Goal: Communication & Community: Participate in discussion

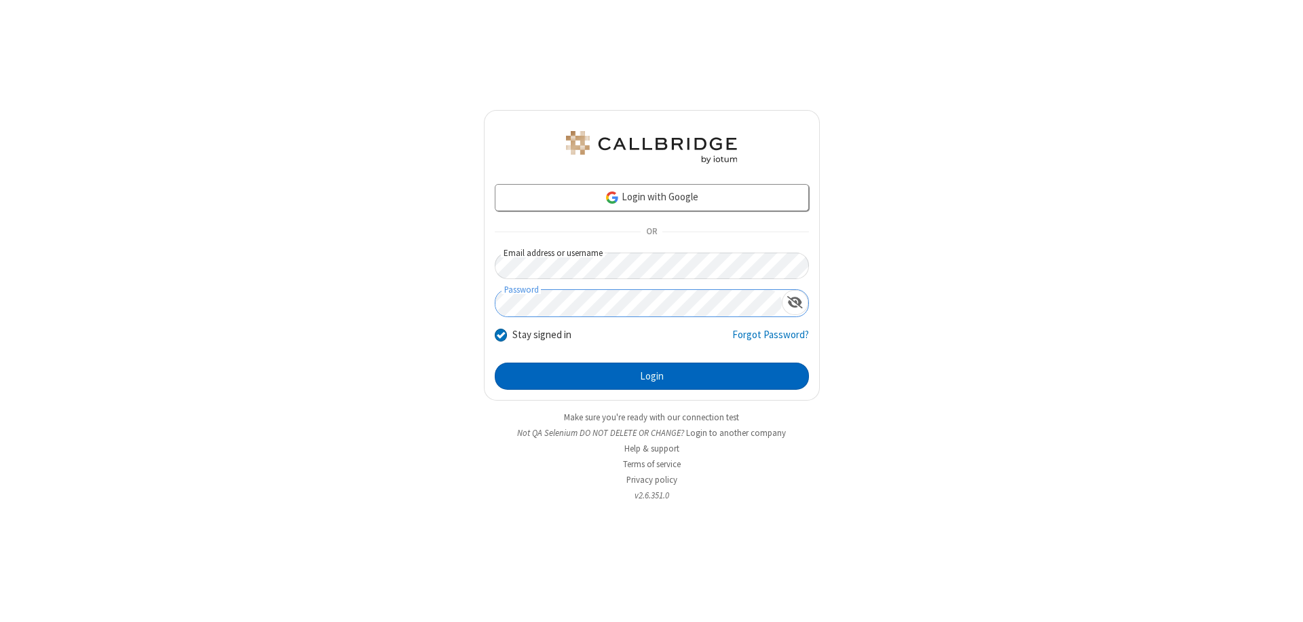
click at [652, 376] on button "Login" at bounding box center [652, 375] width 314 height 27
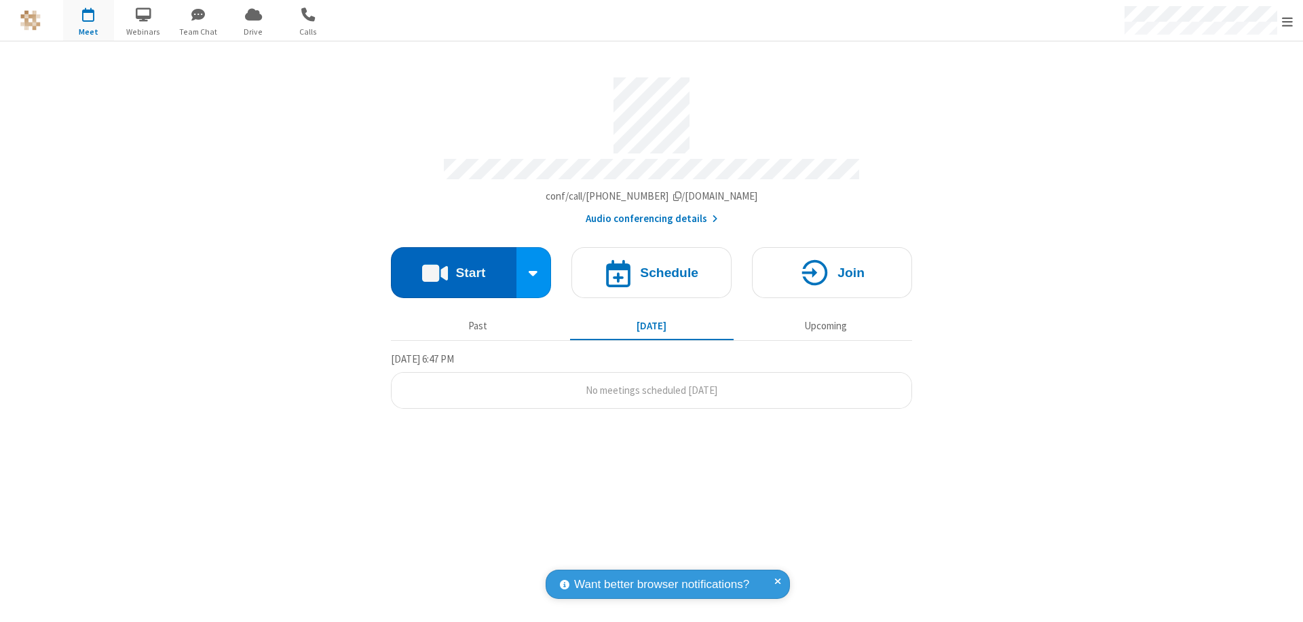
click at [453, 266] on button "Start" at bounding box center [454, 272] width 126 height 51
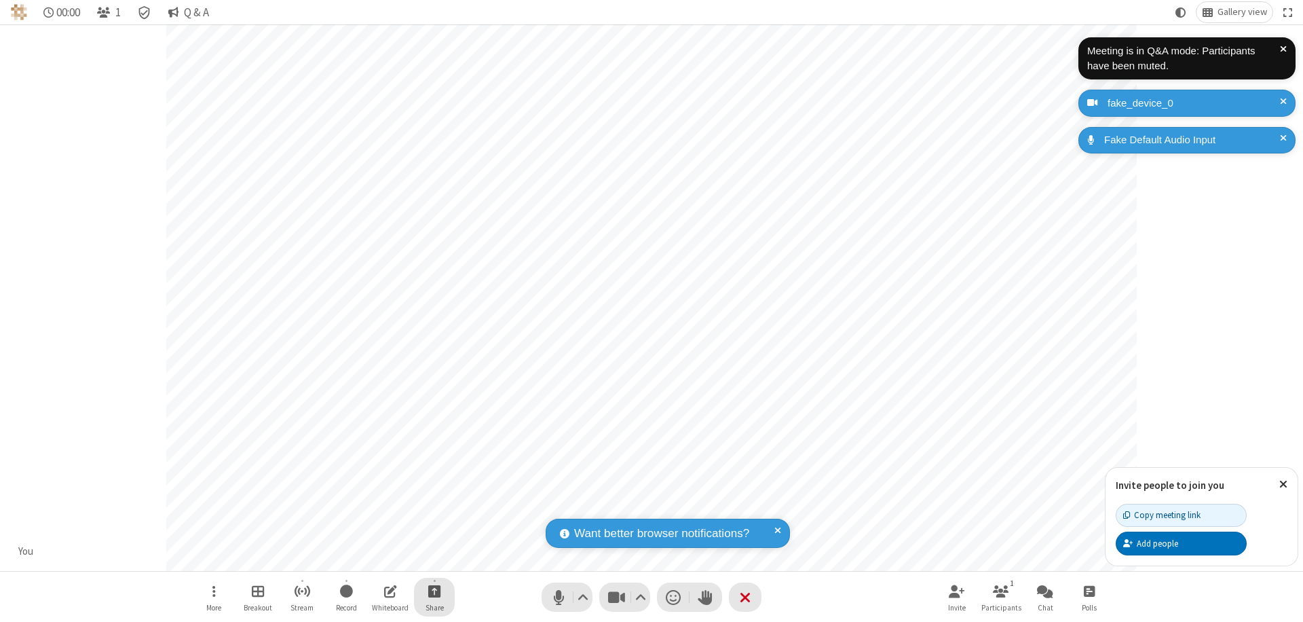
click at [434, 591] on span "Start sharing" at bounding box center [434, 590] width 13 height 17
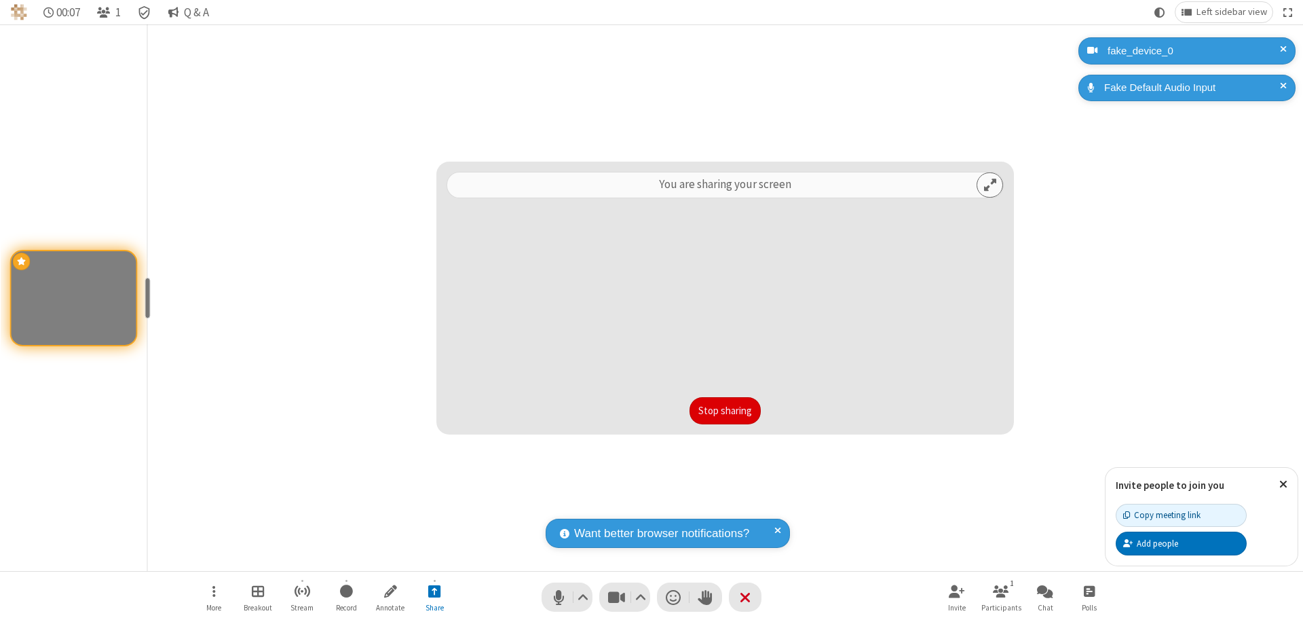
click at [725, 411] on button "Stop sharing" at bounding box center [725, 410] width 71 height 27
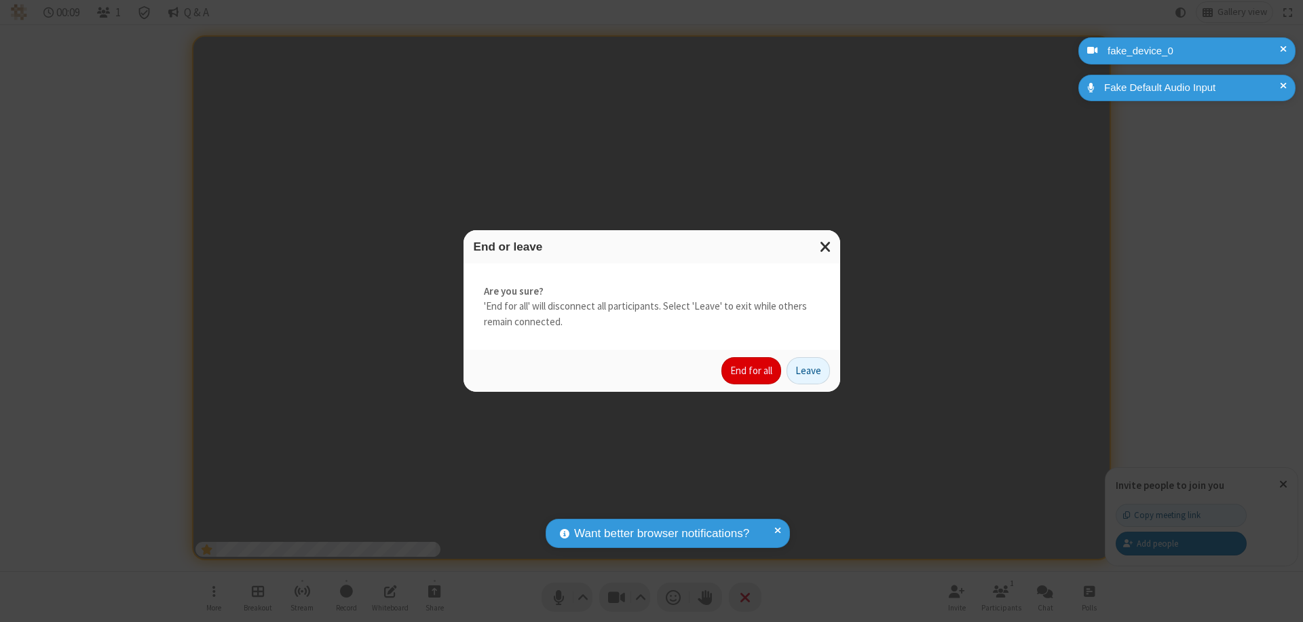
click at [752, 371] on button "End for all" at bounding box center [752, 370] width 60 height 27
